Goal: Transaction & Acquisition: Purchase product/service

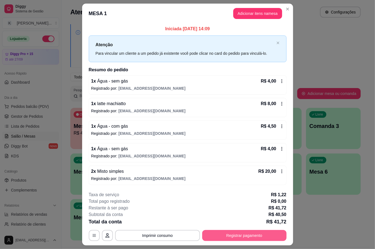
click at [270, 234] on button "Registrar pagamento" at bounding box center [244, 235] width 84 height 11
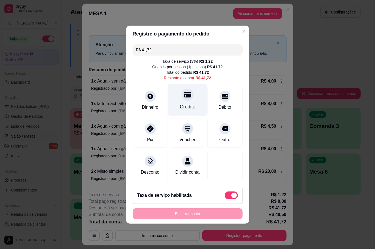
click at [188, 99] on div "Crédito" at bounding box center [187, 99] width 39 height 32
type input "R$ 0,00"
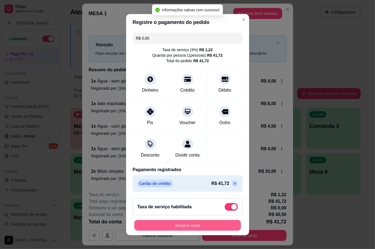
click at [212, 229] on button "Encerrar conta" at bounding box center [187, 225] width 107 height 11
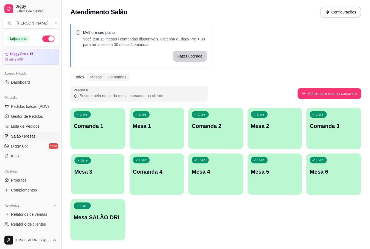
click at [94, 173] on p "Mesa 3" at bounding box center [98, 171] width 46 height 7
click at [282, 122] on div "Livre Mesa 2" at bounding box center [275, 125] width 55 height 35
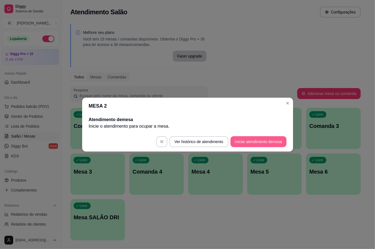
click at [264, 142] on button "Iniciar atendimento de mesa" at bounding box center [259, 141] width 56 height 11
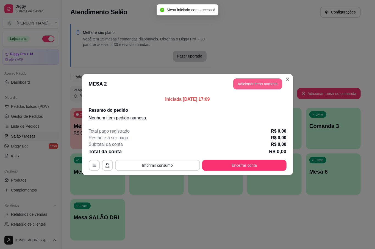
click at [255, 84] on button "Adicionar itens na mesa" at bounding box center [258, 83] width 49 height 11
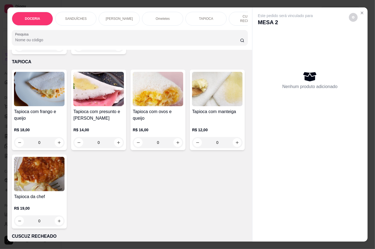
scroll to position [440, 0]
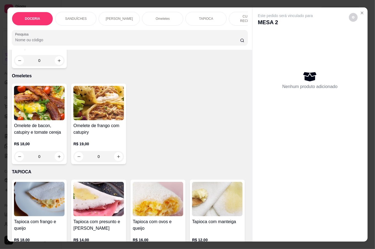
click at [55, 66] on div "0" at bounding box center [39, 60] width 51 height 11
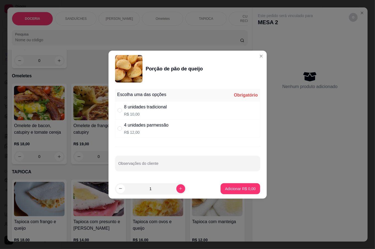
click at [133, 115] on p "R$ 10,00" at bounding box center [145, 114] width 43 height 6
radio input "true"
click at [233, 186] on p "Adicionar R$ 10,00" at bounding box center [239, 189] width 33 height 6
type input "1"
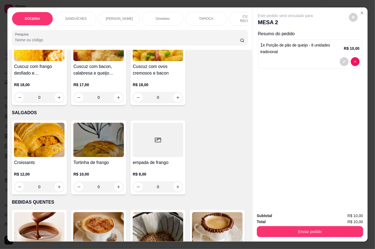
scroll to position [953, 0]
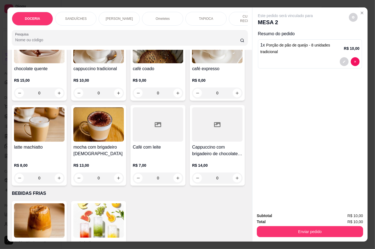
click at [115, 98] on div "0" at bounding box center [98, 92] width 51 height 11
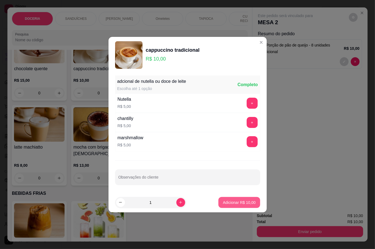
click at [227, 204] on p "Adicionar R$ 10,00" at bounding box center [239, 203] width 33 height 6
type input "1"
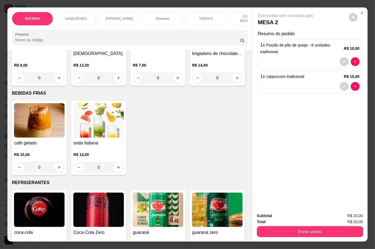
scroll to position [1063, 0]
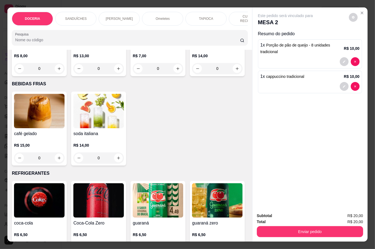
click at [65, 74] on div "0" at bounding box center [39, 68] width 51 height 11
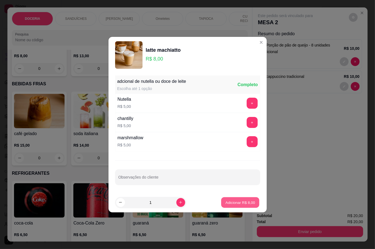
click at [246, 204] on p "Adicionar R$ 8,00" at bounding box center [241, 202] width 30 height 5
type input "1"
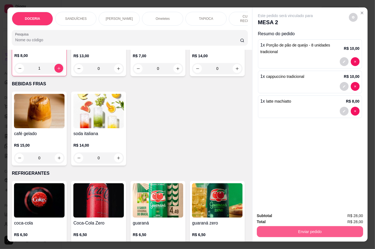
click at [308, 228] on button "Enviar pedido" at bounding box center [310, 231] width 106 height 11
click at [287, 217] on button "Não registrar e enviar pedido" at bounding box center [291, 215] width 57 height 10
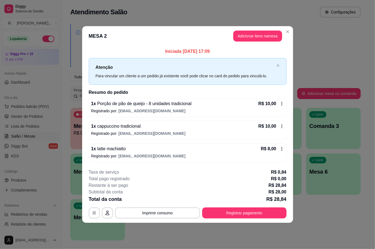
click at [292, 38] on header "MESA 2 Adicionar itens na mesa" at bounding box center [187, 36] width 211 height 20
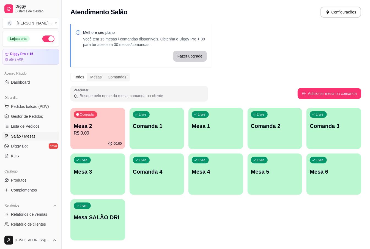
click at [91, 139] on div "00:00" at bounding box center [97, 143] width 55 height 11
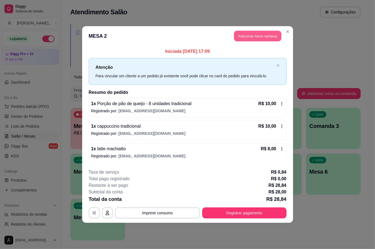
click at [266, 34] on button "Adicionar itens na mesa" at bounding box center [257, 36] width 47 height 11
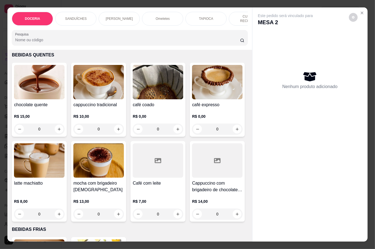
scroll to position [990, 0]
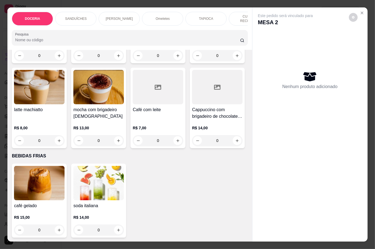
click at [174, 61] on div "0" at bounding box center [158, 55] width 51 height 11
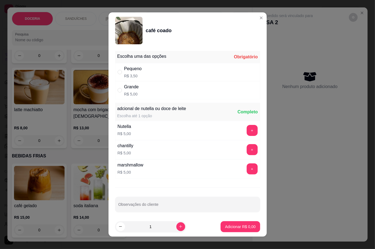
click at [126, 94] on p "R$ 5,00" at bounding box center [131, 94] width 15 height 6
radio input "true"
click at [236, 230] on button "Adicionar R$ 5,00" at bounding box center [240, 226] width 39 height 11
type input "1"
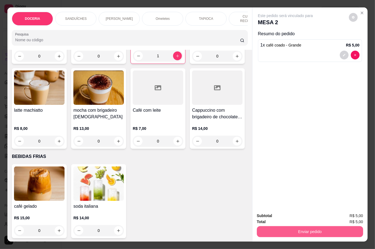
click at [294, 226] on button "Enviar pedido" at bounding box center [310, 231] width 106 height 11
click at [297, 218] on button "Não registrar e enviar pedido" at bounding box center [291, 215] width 57 height 10
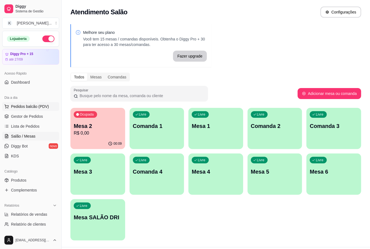
click at [29, 104] on span "Pedidos balcão (PDV)" at bounding box center [30, 107] width 38 height 6
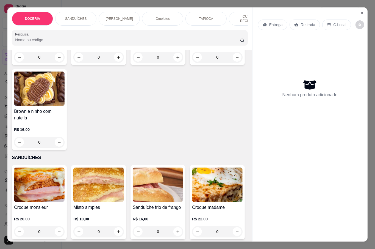
scroll to position [73, 0]
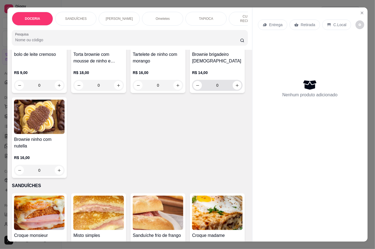
click at [235, 87] on icon "increase-product-quantity" at bounding box center [237, 85] width 4 height 4
type input "1"
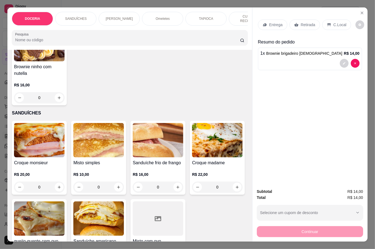
scroll to position [147, 0]
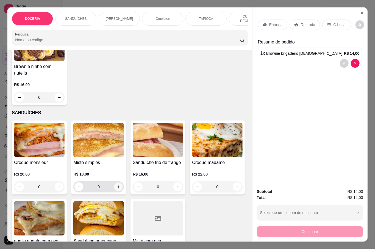
click at [117, 186] on icon "increase-product-quantity" at bounding box center [119, 187] width 4 height 4
type input "1"
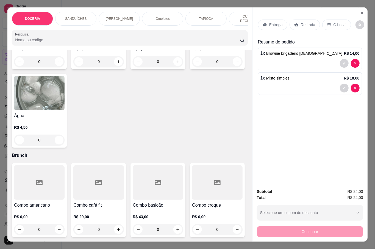
scroll to position [1357, 0]
click at [117, 66] on button "increase-product-quantity" at bounding box center [118, 61] width 9 height 9
type input "1"
click at [304, 22] on p "Retirada" at bounding box center [308, 25] width 15 height 6
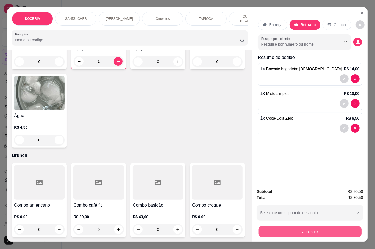
click at [325, 226] on button "Continuar" at bounding box center [310, 231] width 103 height 11
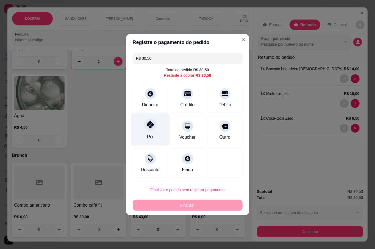
click at [149, 134] on div "Pix" at bounding box center [150, 136] width 7 height 7
type input "R$ 0,00"
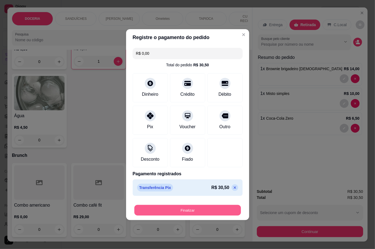
click at [180, 208] on button "Finalizar" at bounding box center [187, 210] width 107 height 11
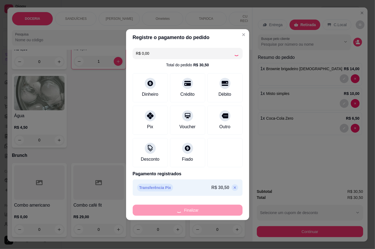
type input "0"
type input "-R$ 30,50"
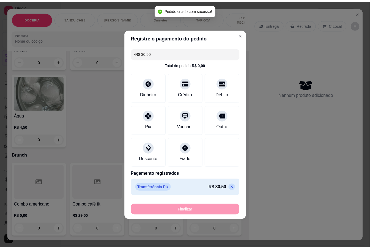
scroll to position [1356, 0]
